Goal: Task Accomplishment & Management: Manage account settings

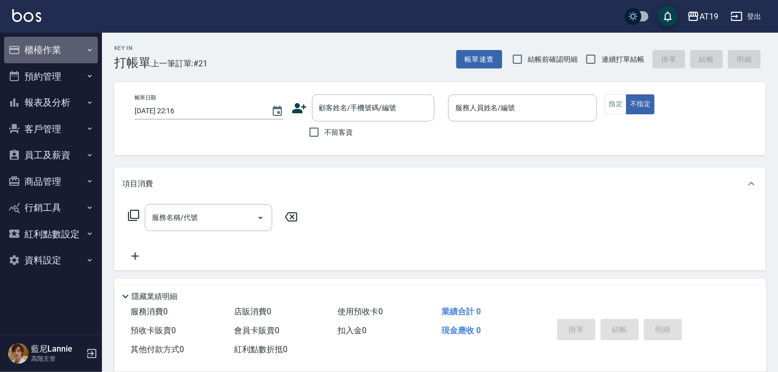
click at [52, 51] on button "櫃檯作業" at bounding box center [51, 50] width 94 height 27
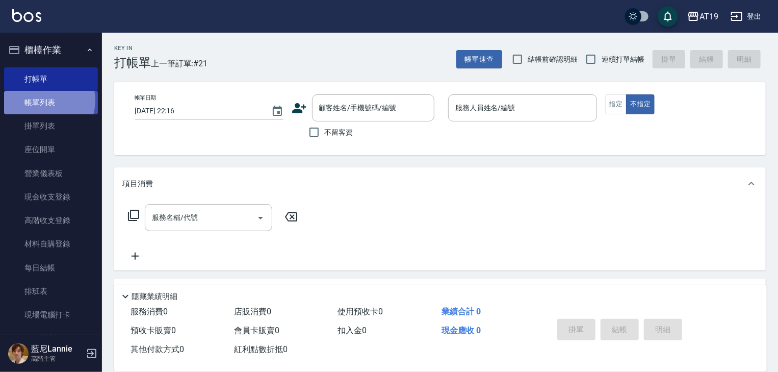
click at [45, 100] on link "帳單列表" at bounding box center [51, 102] width 94 height 23
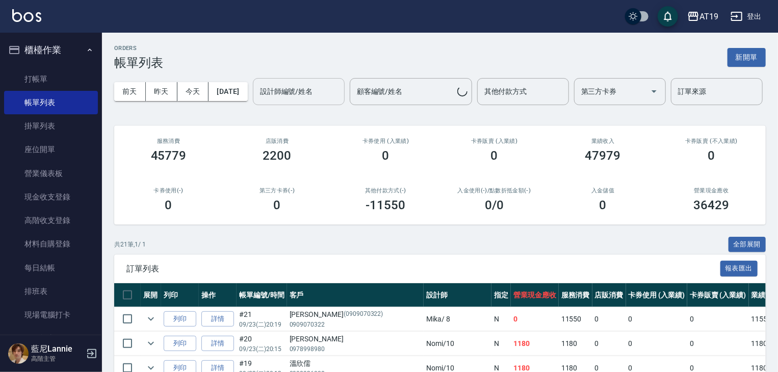
click at [284, 95] on input "設計師編號/姓名" at bounding box center [299, 92] width 83 height 18
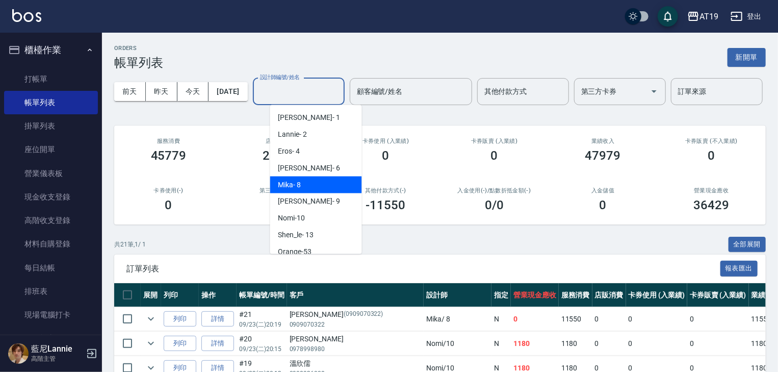
click at [301, 180] on div "[PERSON_NAME] - 8" at bounding box center [316, 184] width 92 height 17
type input "[PERSON_NAME]- 8"
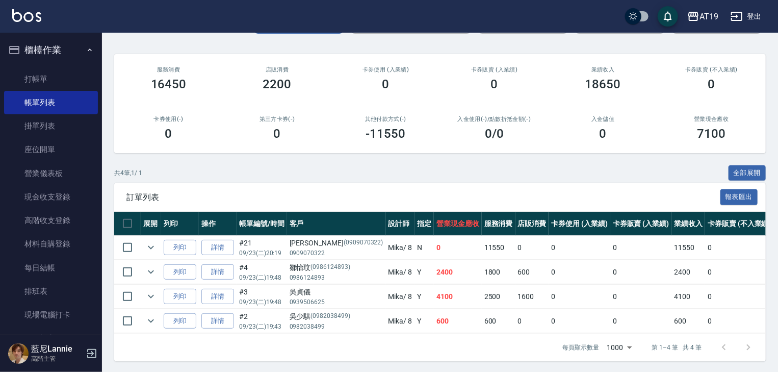
scroll to position [78, 0]
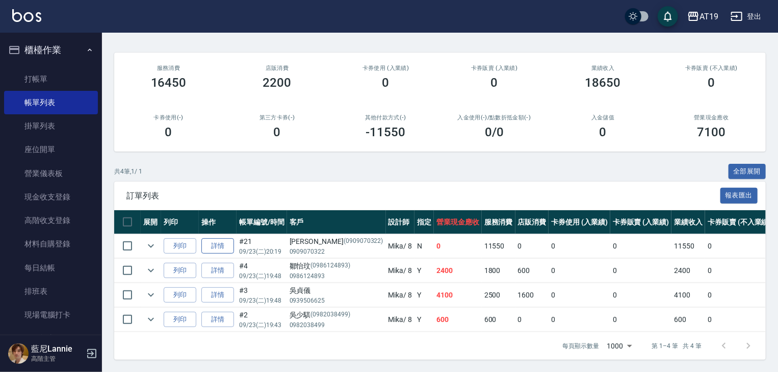
click at [215, 249] on link "詳情" at bounding box center [217, 246] width 33 height 16
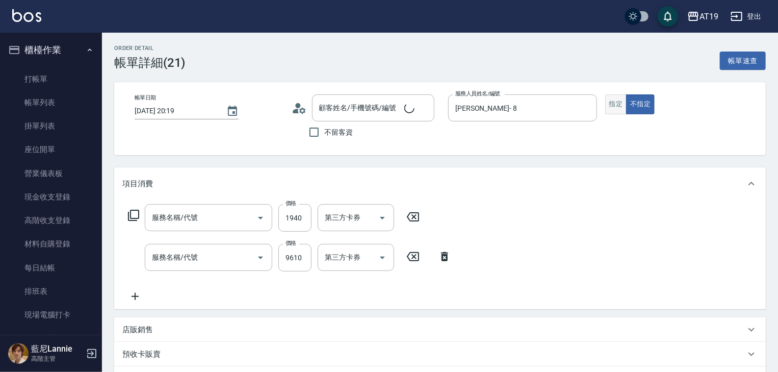
type input "[DATE] 20:19"
type input "[PERSON_NAME]- 8"
type input "0"
click at [613, 104] on button "指定" at bounding box center [616, 104] width 22 height 20
type input "[PERSON_NAME]/0909070322/0909070322"
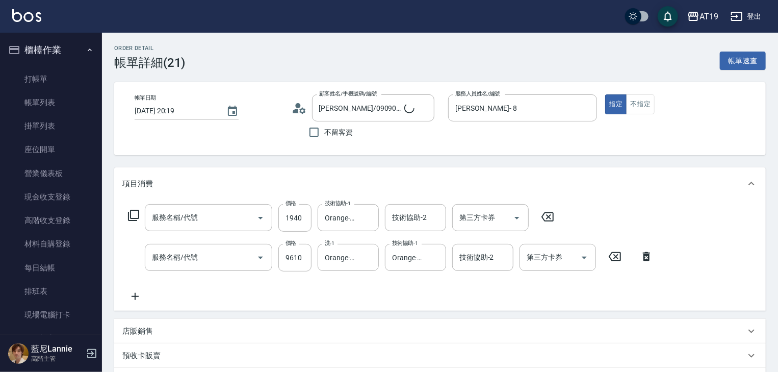
type input "雙棍有色髮片(706)"
type input "新羽毛鉑金接髮(703)"
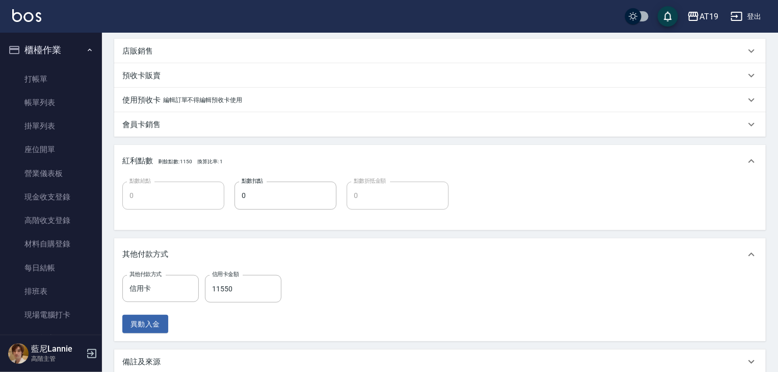
scroll to position [326, 0]
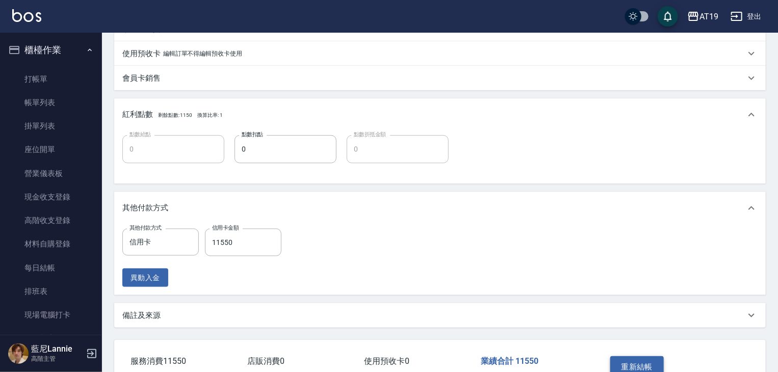
click at [620, 362] on button "重新結帳" at bounding box center [637, 366] width 54 height 21
